Goal: Task Accomplishment & Management: Use online tool/utility

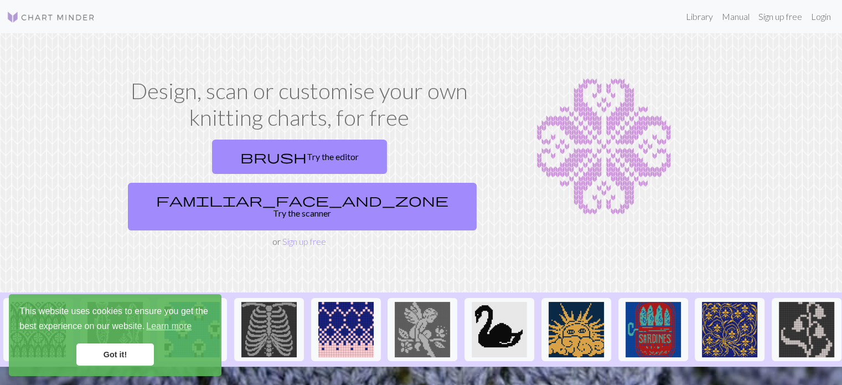
click at [109, 362] on link "Got it!" at bounding box center [114, 354] width 77 height 22
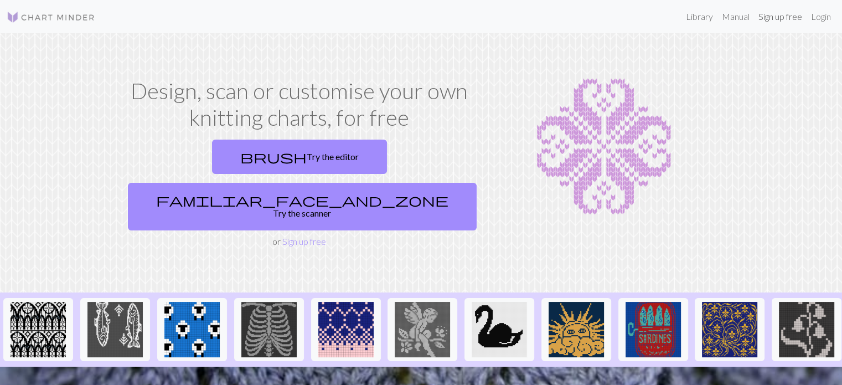
click at [783, 15] on link "Sign up free" at bounding box center [780, 17] width 53 height 22
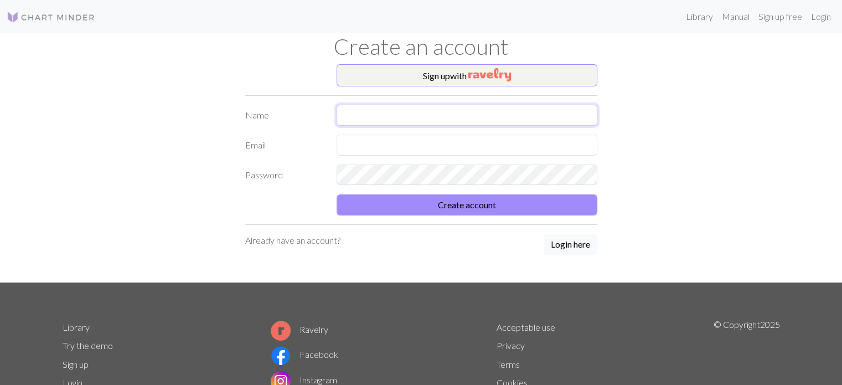
click at [432, 116] on input "text" at bounding box center [466, 115] width 261 height 21
type input "[PERSON_NAME]"
click at [383, 145] on input "text" at bounding box center [466, 144] width 261 height 21
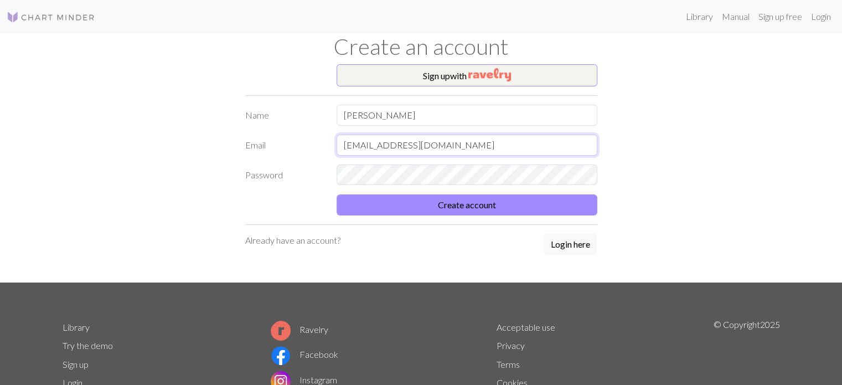
type input "[EMAIL_ADDRESS][DOMAIN_NAME]"
click at [336, 194] on button "Create account" at bounding box center [466, 204] width 261 height 21
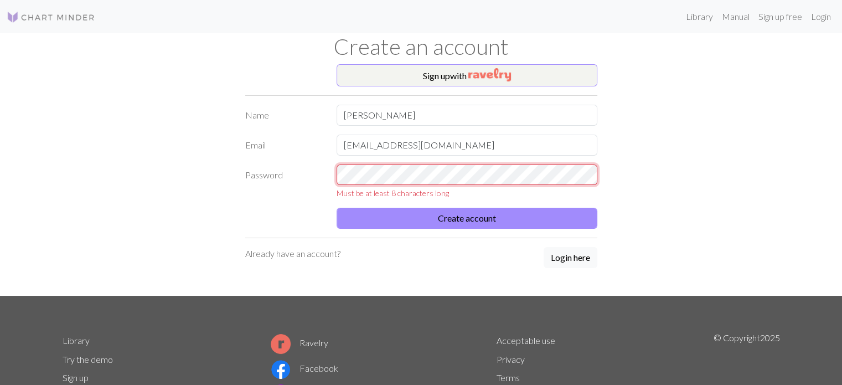
click at [288, 170] on div "Password Must be at least 8 characters long" at bounding box center [421, 181] width 365 height 35
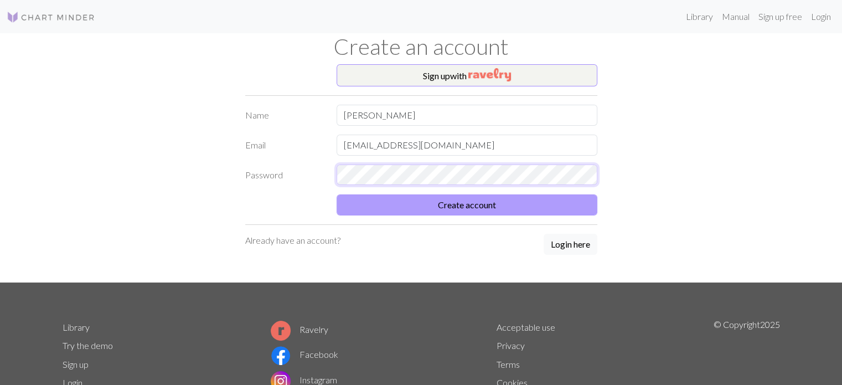
click at [336, 194] on button "Create account" at bounding box center [466, 204] width 261 height 21
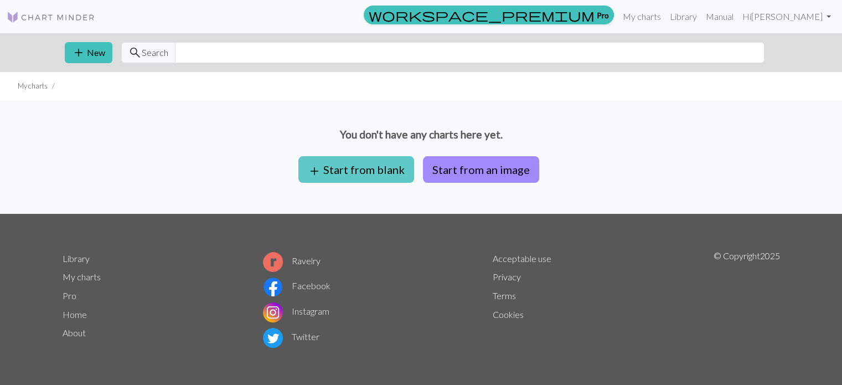
click at [356, 170] on button "add Start from blank" at bounding box center [356, 169] width 116 height 27
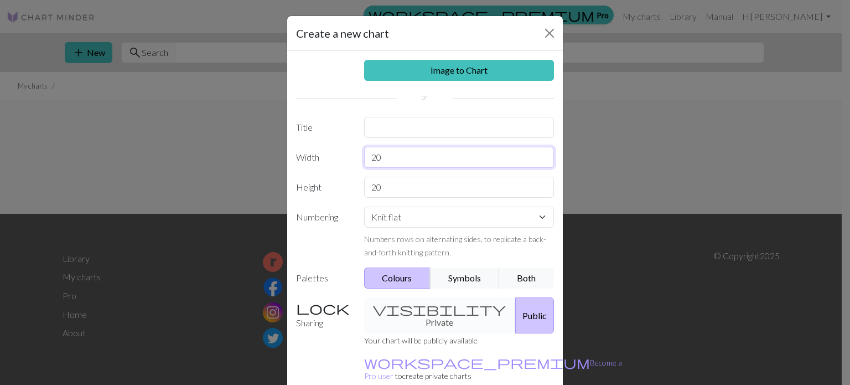
click at [370, 165] on input "20" at bounding box center [459, 157] width 190 height 21
drag, startPoint x: 416, startPoint y: 159, endPoint x: 342, endPoint y: 160, distance: 74.2
click at [342, 160] on div "Width 20" at bounding box center [424, 157] width 271 height 21
click at [385, 132] on input "text" at bounding box center [459, 127] width 190 height 21
type input "lang/comm project"
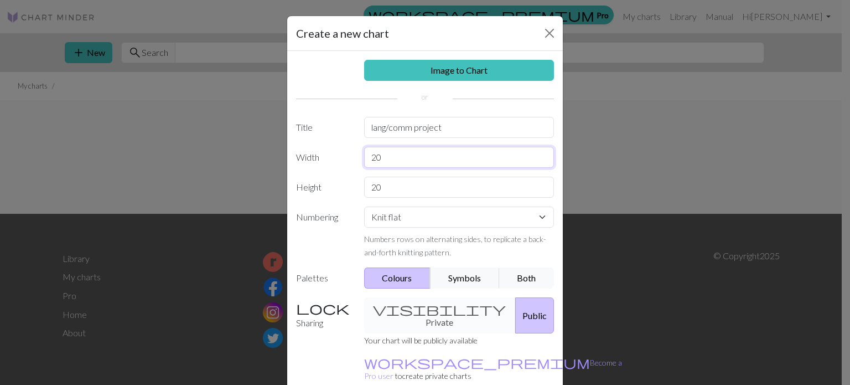
click at [393, 152] on input "20" at bounding box center [459, 157] width 190 height 21
type input "2"
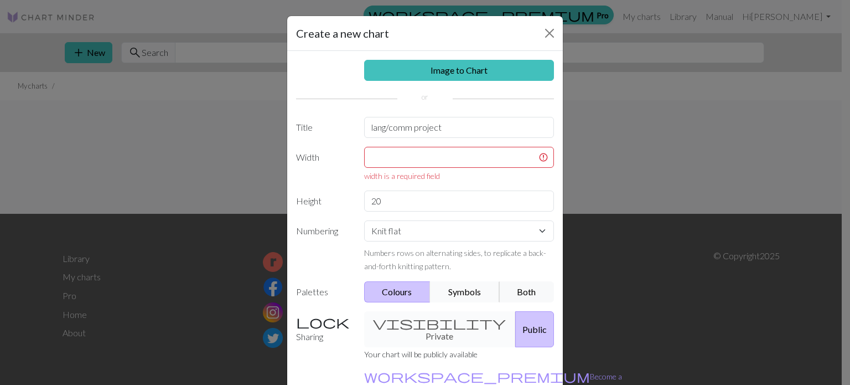
click at [456, 288] on button "Symbols" at bounding box center [465, 291] width 70 height 21
click at [364, 283] on button "Colours" at bounding box center [397, 291] width 67 height 21
click at [418, 318] on div "visibility Private Public" at bounding box center [459, 329] width 204 height 36
click at [422, 325] on div "visibility Private Public" at bounding box center [459, 329] width 204 height 36
click at [392, 155] on input "text" at bounding box center [459, 157] width 190 height 21
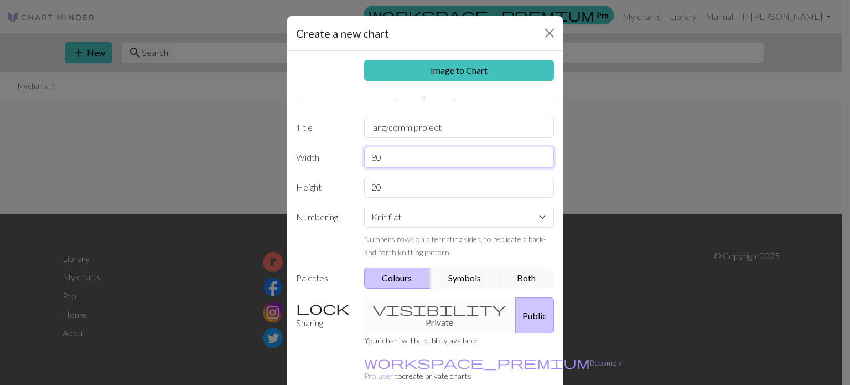
type input "8"
type input "100"
click at [357, 187] on div "20" at bounding box center [459, 187] width 204 height 21
drag, startPoint x: 382, startPoint y: 191, endPoint x: 350, endPoint y: 177, distance: 34.7
click at [350, 177] on div "Height 20" at bounding box center [424, 187] width 271 height 21
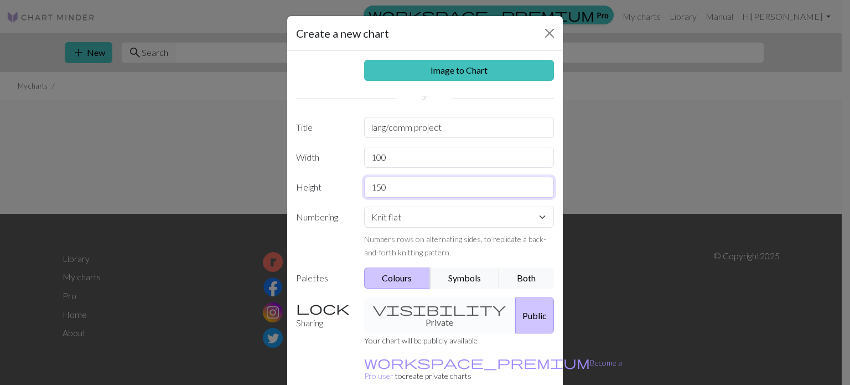
scroll to position [7, 0]
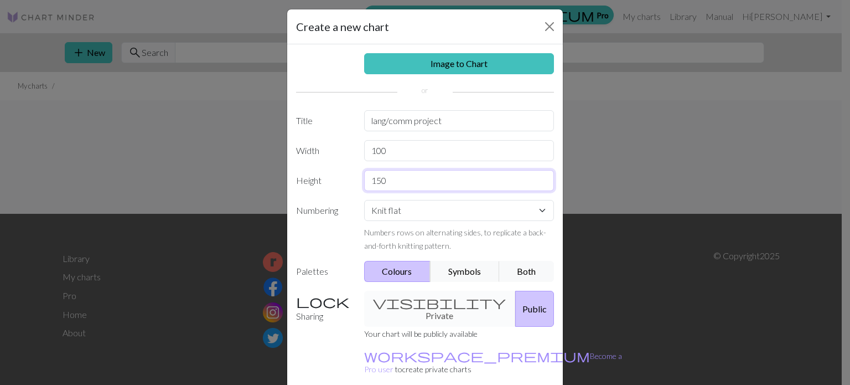
type input "150"
click at [380, 210] on select "Knit flat Knit in the round Lace knitting Cross stitch" at bounding box center [459, 210] width 190 height 21
click at [380, 211] on select "Knit flat Knit in the round Lace knitting Cross stitch" at bounding box center [459, 210] width 190 height 21
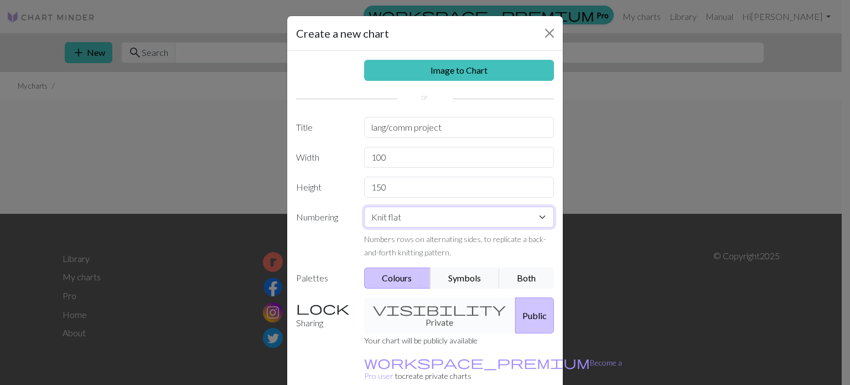
scroll to position [51, 0]
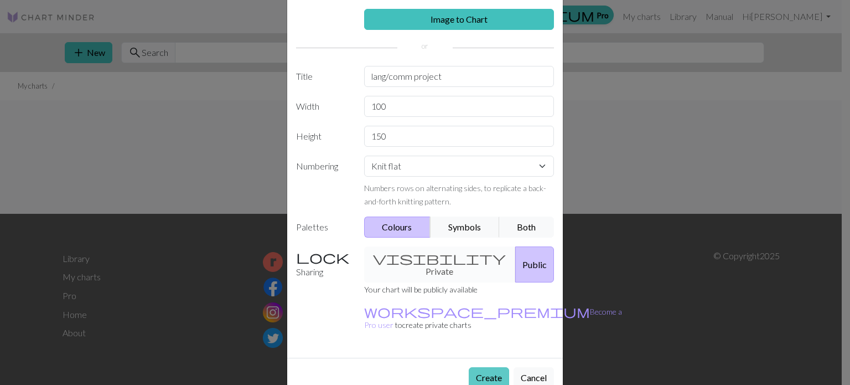
click at [480, 367] on button "Create" at bounding box center [489, 377] width 40 height 21
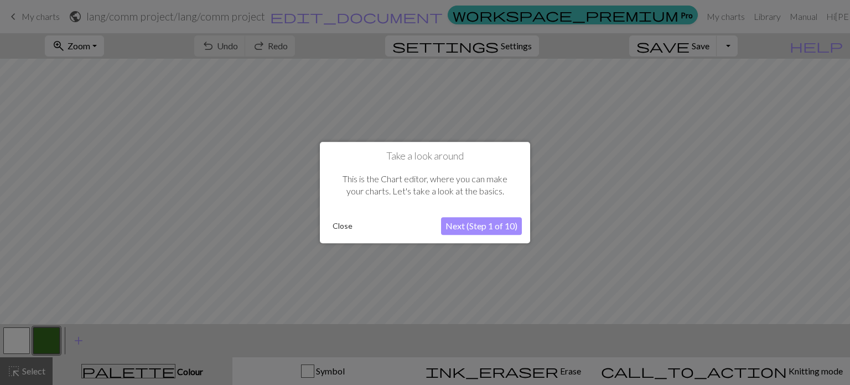
click at [477, 230] on button "Next (Step 1 of 10)" at bounding box center [481, 226] width 81 height 18
